Goal: Check status

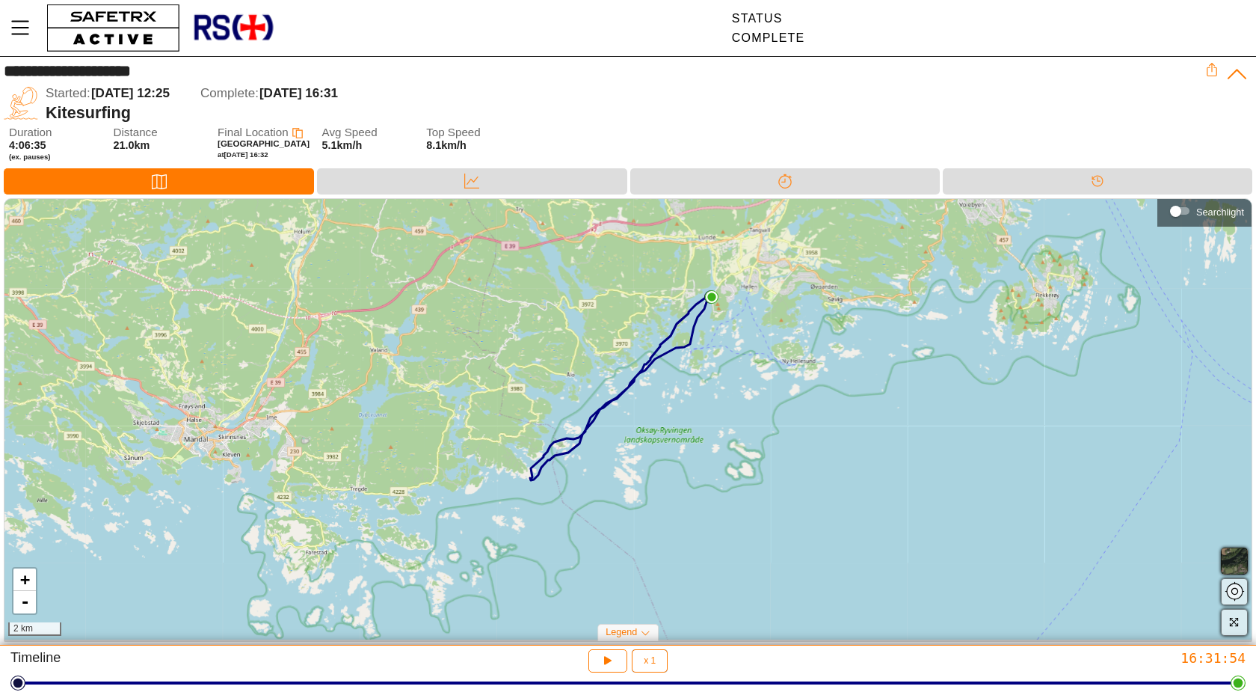
click at [745, 645] on div "Timeline x 1 1 16:31:54" at bounding box center [628, 671] width 1256 height 52
drag, startPoint x: 1240, startPoint y: 686, endPoint x: 1054, endPoint y: 597, distance: 206.3
click at [1054, 597] on html "**********" at bounding box center [628, 349] width 1256 height 698
